Goal: Task Accomplishment & Management: Use online tool/utility

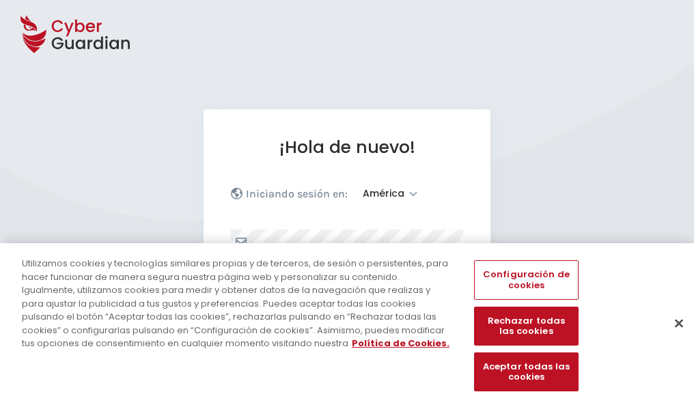
select select "América"
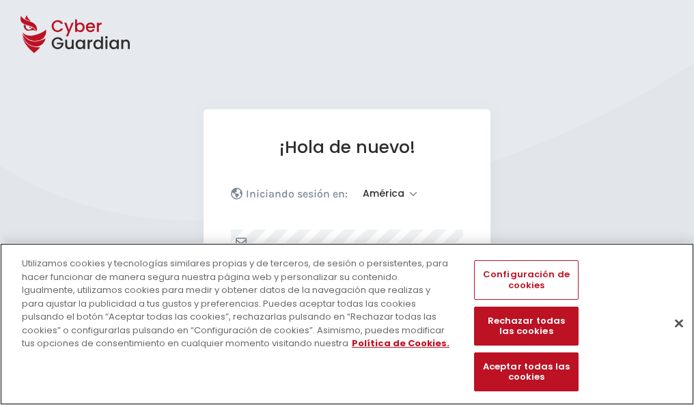
scroll to position [178, 0]
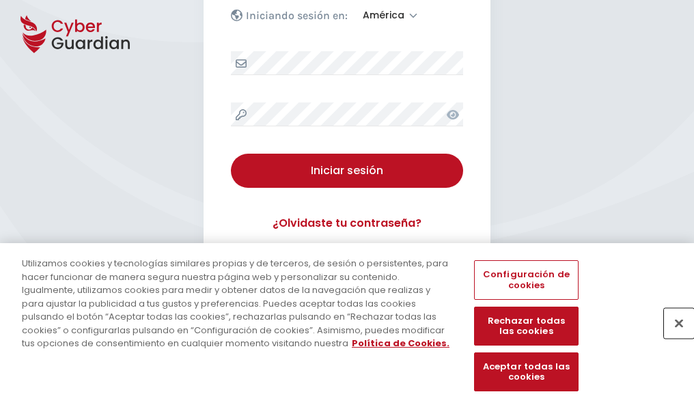
click at [672, 337] on button "Cerrar" at bounding box center [679, 323] width 30 height 30
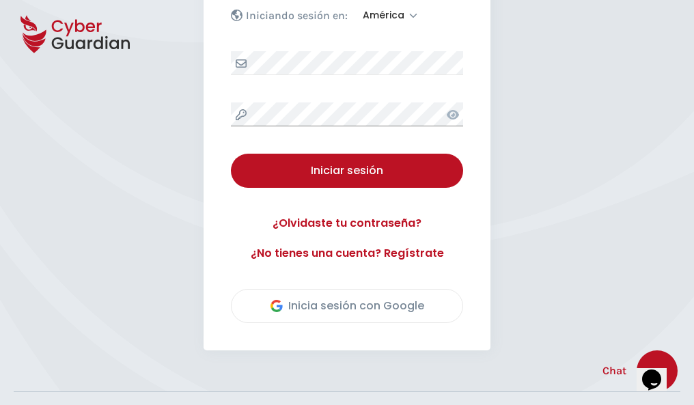
scroll to position [310, 0]
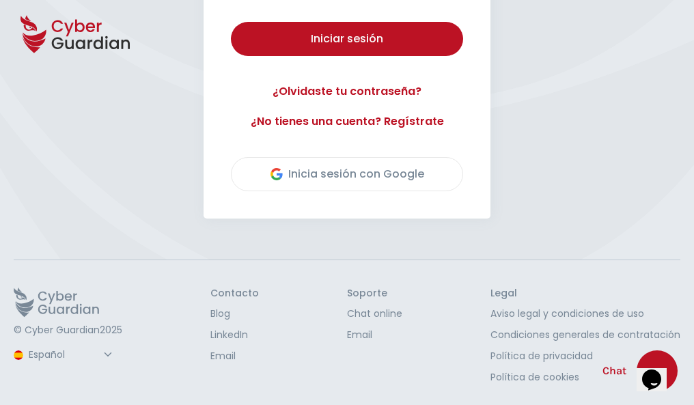
click at [231, 22] on button "Iniciar sesión" at bounding box center [347, 39] width 232 height 34
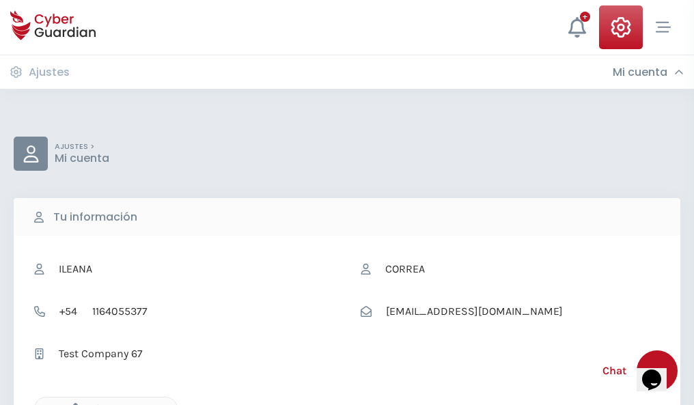
click at [72, 404] on icon "button" at bounding box center [72, 409] width 12 height 12
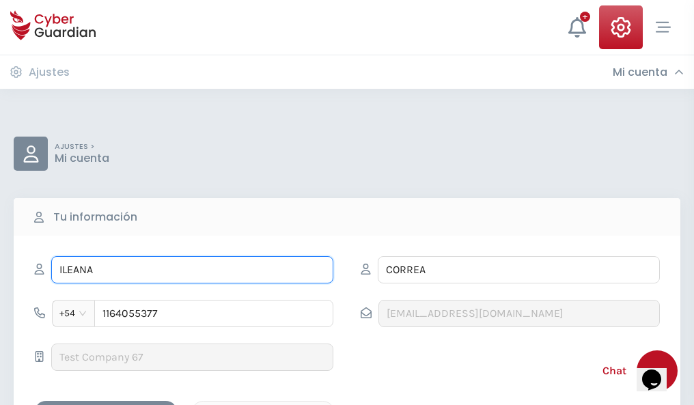
click at [192, 270] on input "ILEANA" at bounding box center [192, 269] width 282 height 27
type input "I"
type input "Paulina"
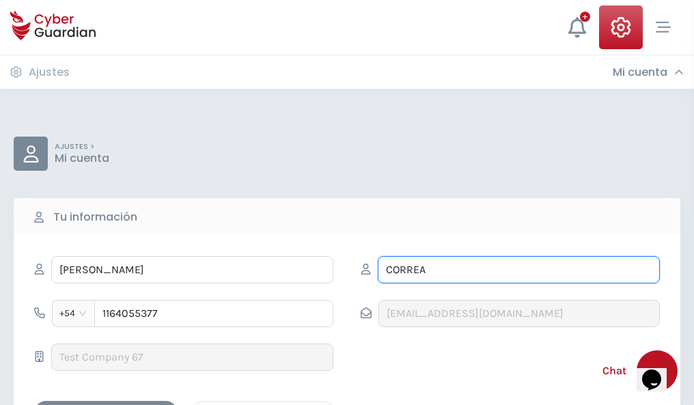
click at [519, 270] on input "CORREA" at bounding box center [519, 269] width 282 height 27
type input "C"
type input "Vilalta"
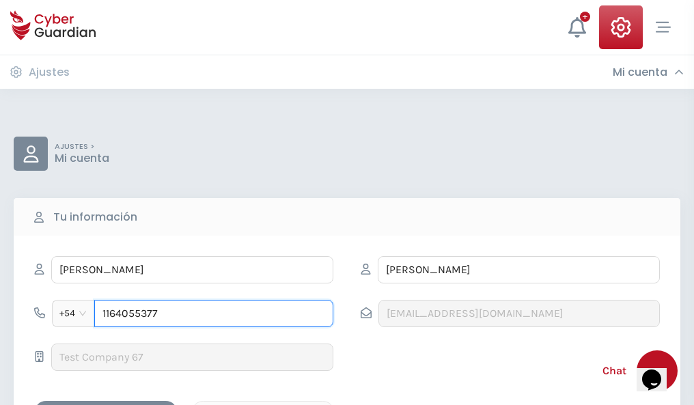
click at [214, 314] on input "1164055377" at bounding box center [213, 313] width 239 height 27
type input "1"
type input "4715647393"
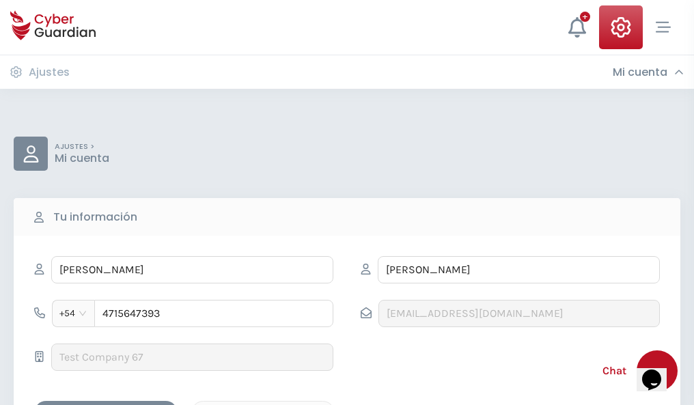
click at [263, 404] on div "Cancelar" at bounding box center [263, 412] width 122 height 17
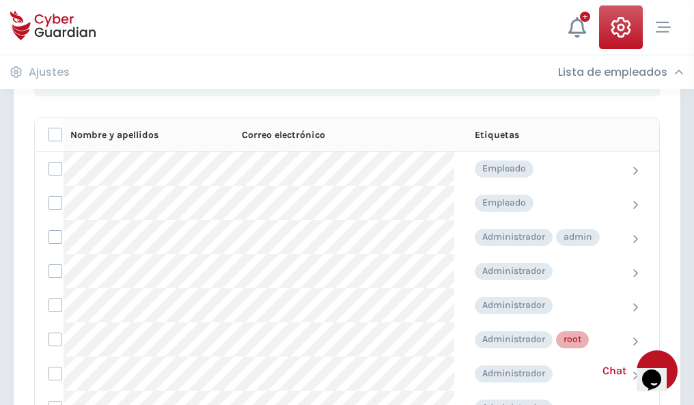
scroll to position [687, 0]
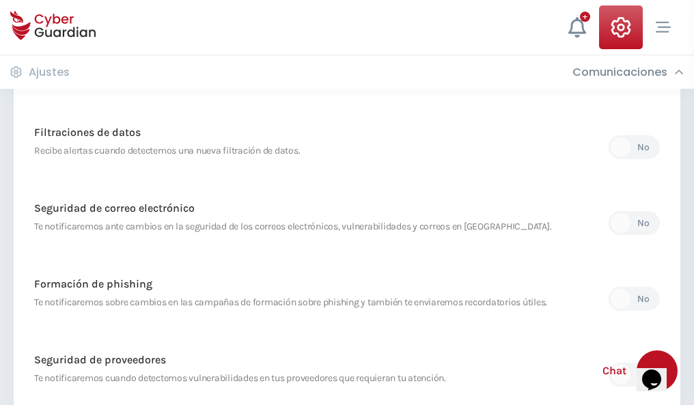
scroll to position [719, 0]
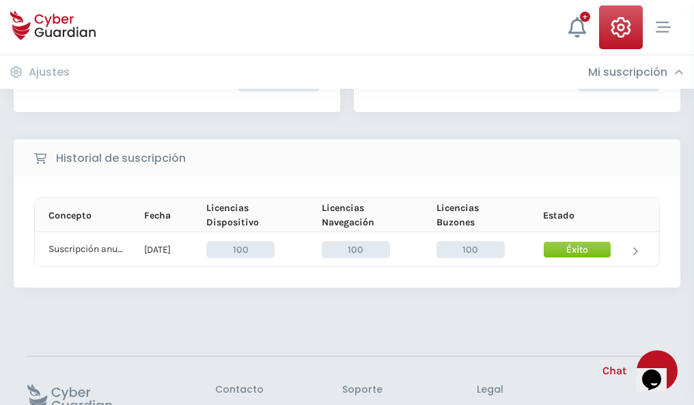
scroll to position [346, 0]
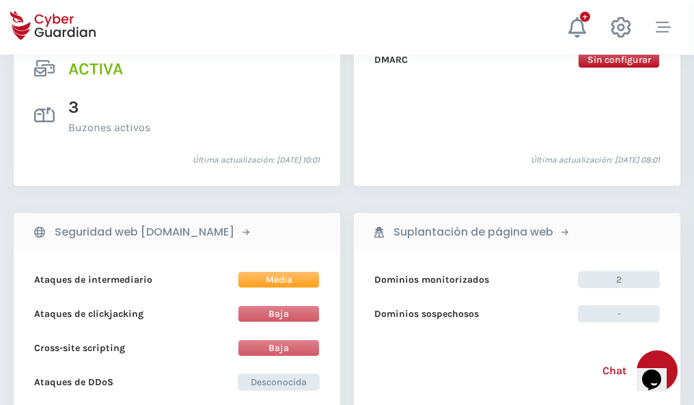
scroll to position [1388, 0]
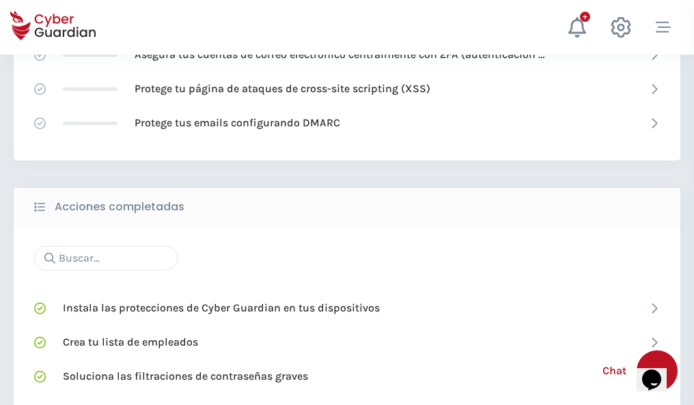
scroll to position [910, 0]
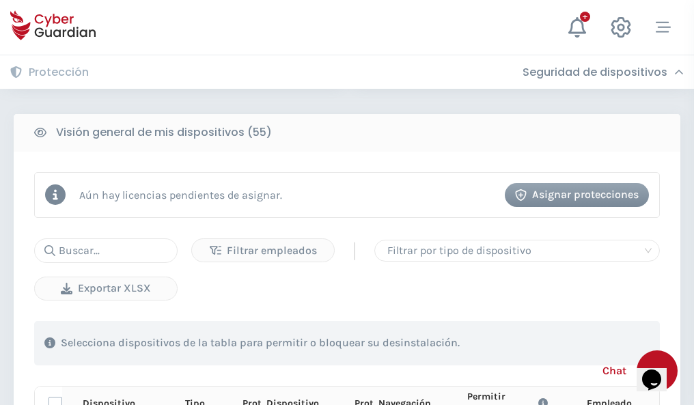
scroll to position [1207, 0]
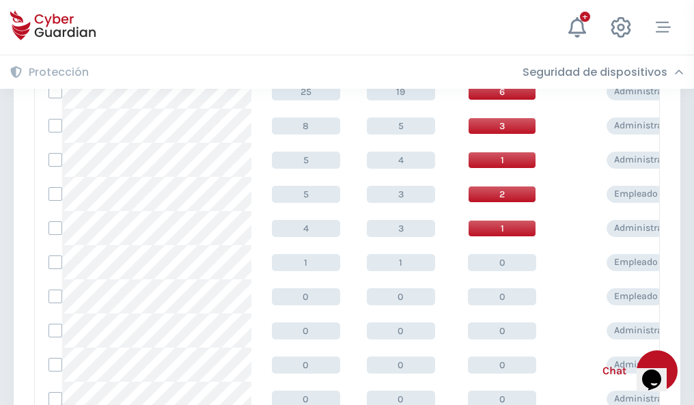
scroll to position [689, 0]
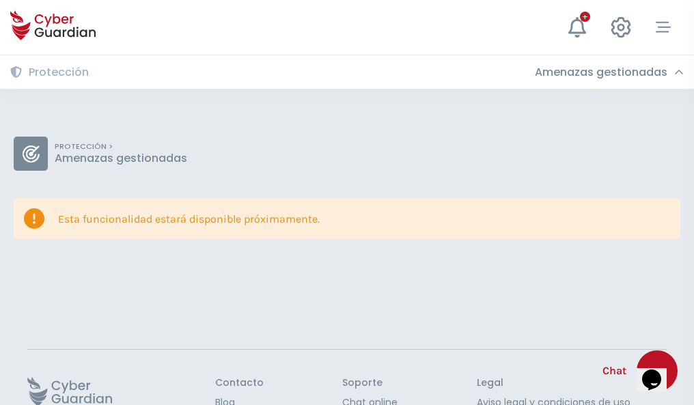
scroll to position [89, 0]
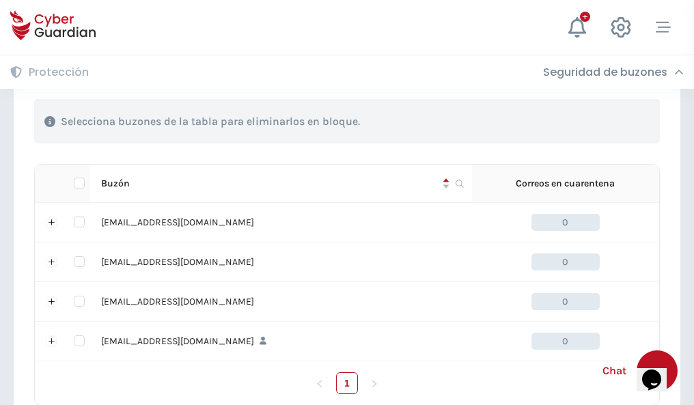
scroll to position [673, 0]
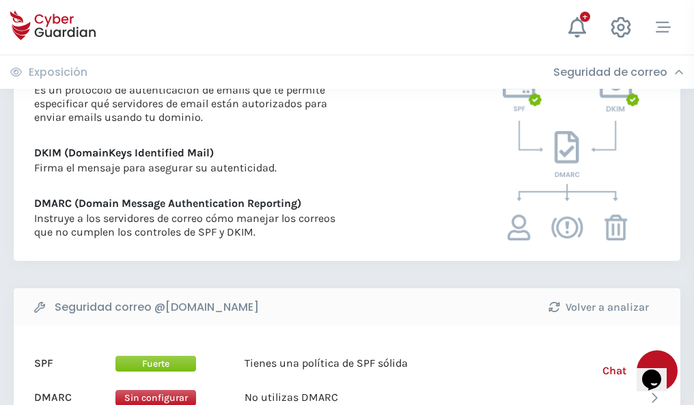
scroll to position [737, 0]
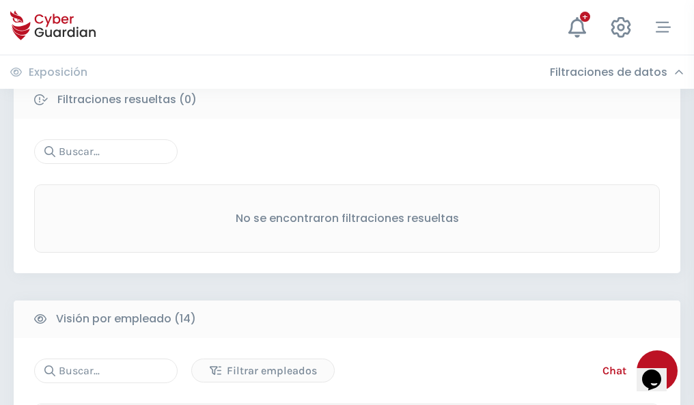
scroll to position [1234, 0]
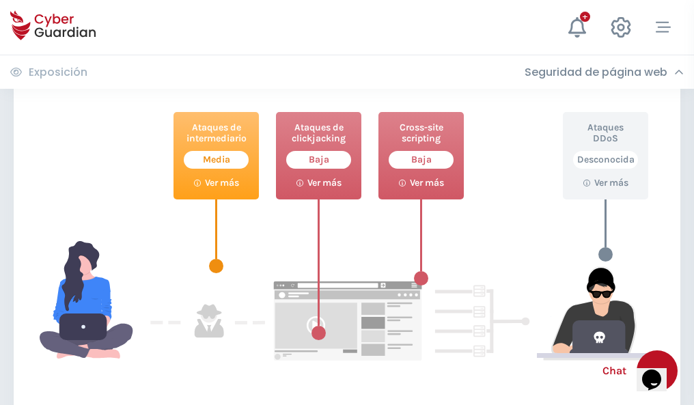
scroll to position [744, 0]
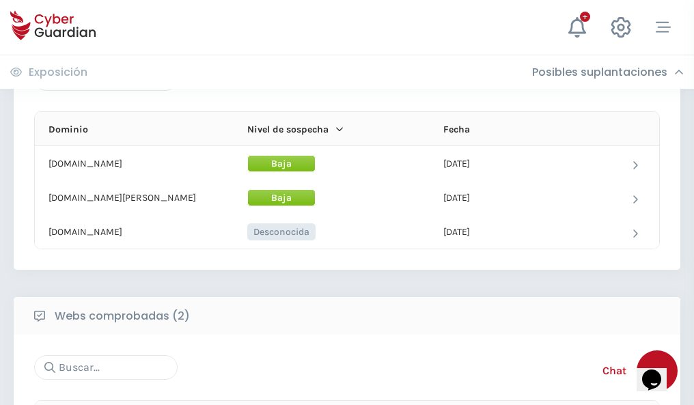
scroll to position [820, 0]
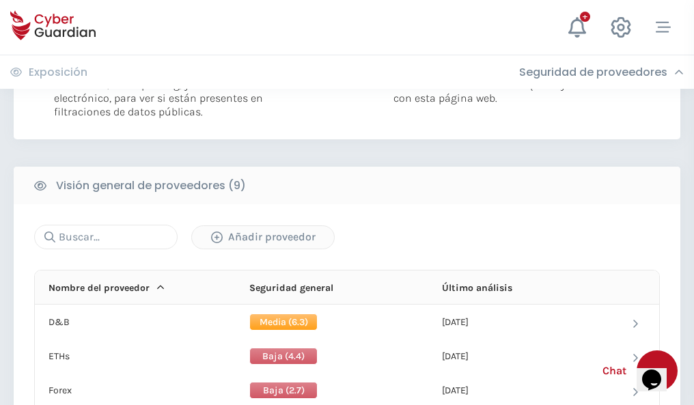
scroll to position [983, 0]
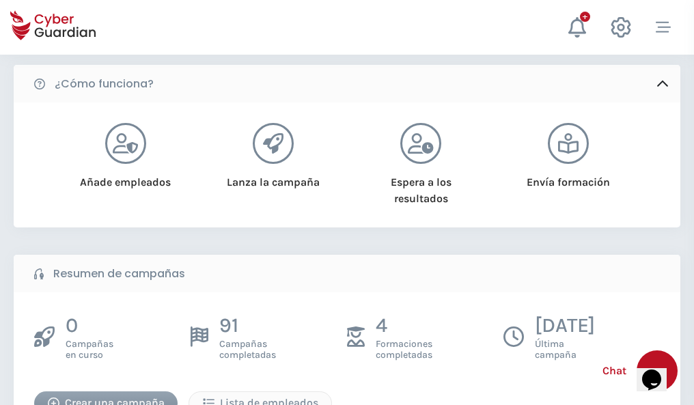
click at [106, 397] on div "Crear una campaña" at bounding box center [105, 403] width 123 height 16
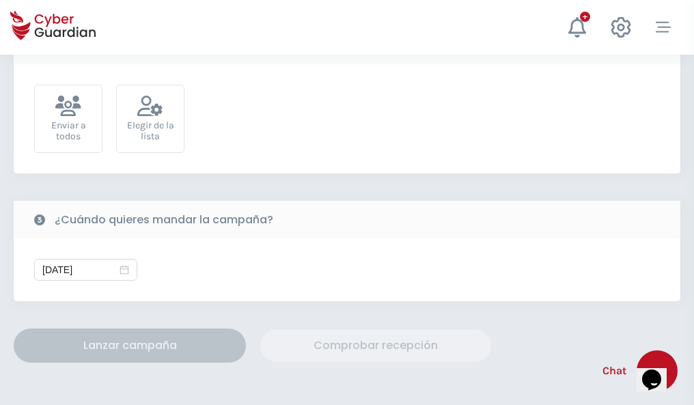
scroll to position [500, 0]
